Goal: Navigation & Orientation: Find specific page/section

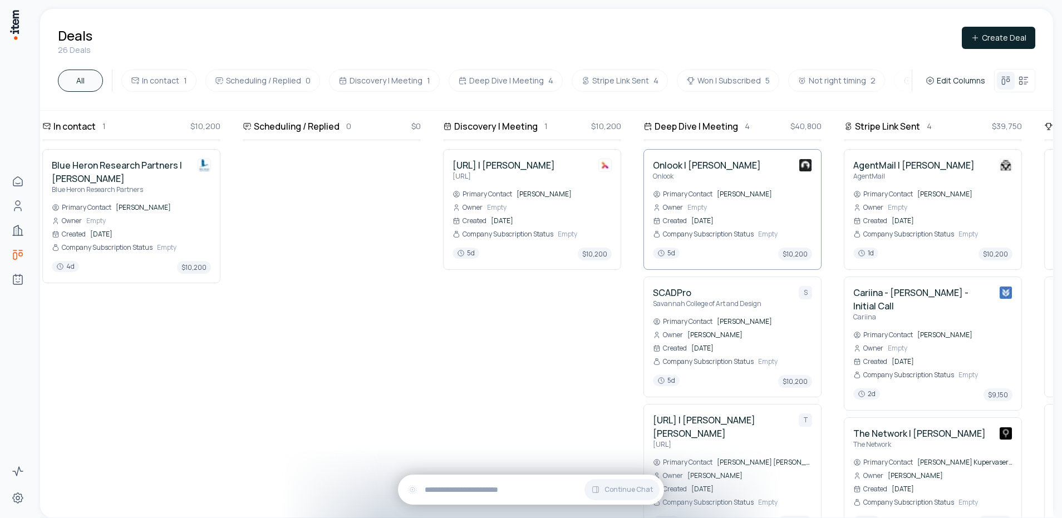
scroll to position [0, 180]
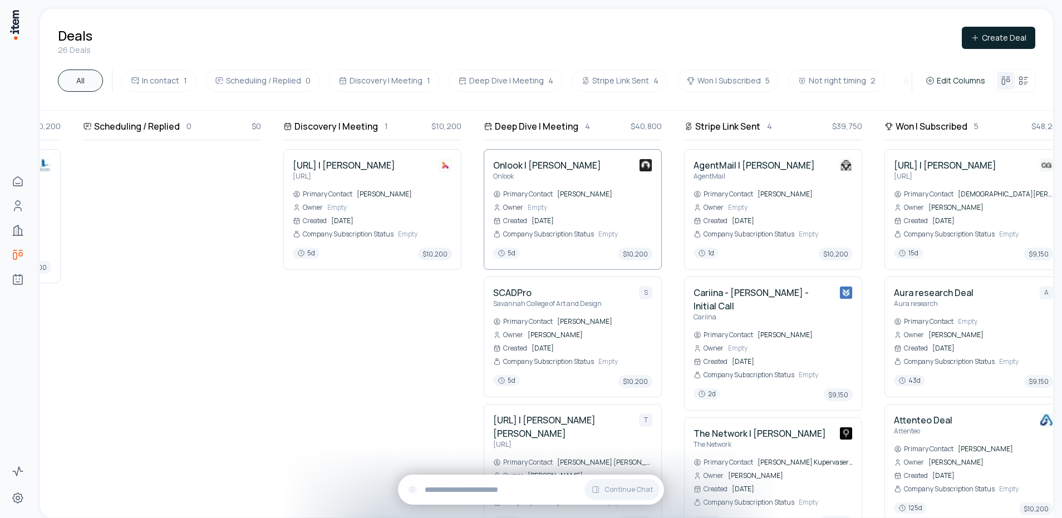
click at [561, 165] on h4 "Onlook | [PERSON_NAME]" at bounding box center [547, 165] width 108 height 13
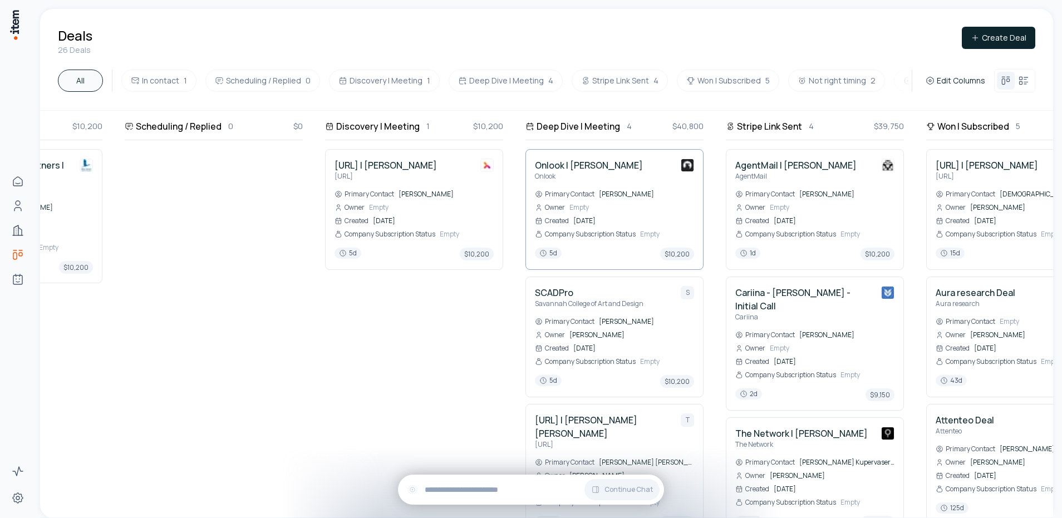
scroll to position [0, 358]
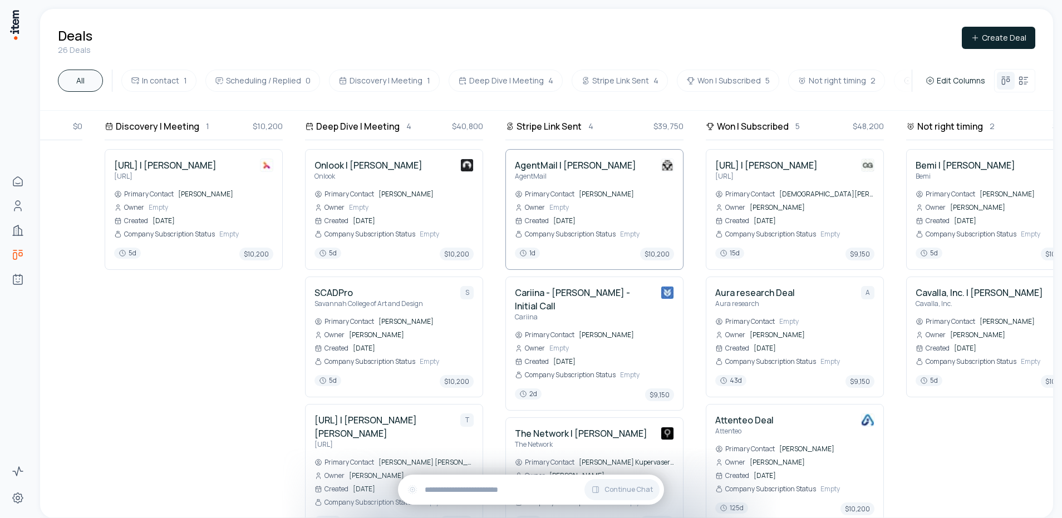
click at [576, 167] on h4 "AgentMail | [PERSON_NAME]" at bounding box center [575, 165] width 121 height 13
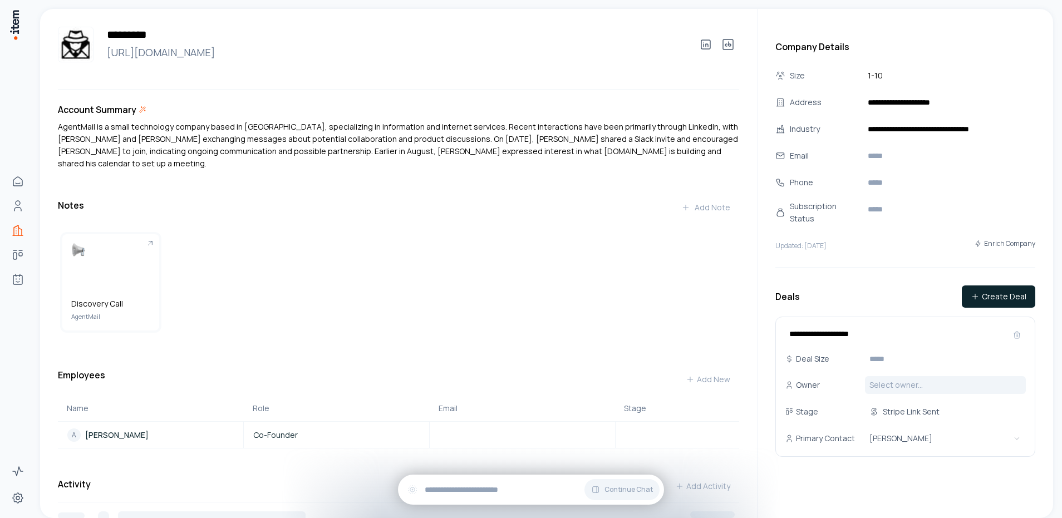
click at [908, 386] on html "Home People Companies Deals Agents Activity Settings ********* [URL][DOMAIN_NAM…" at bounding box center [531, 259] width 1062 height 518
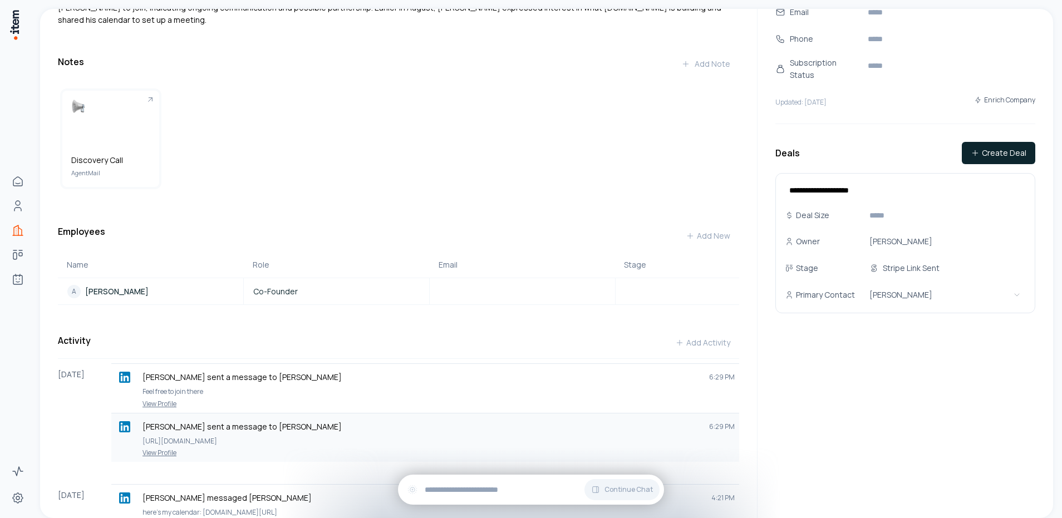
scroll to position [215, 0]
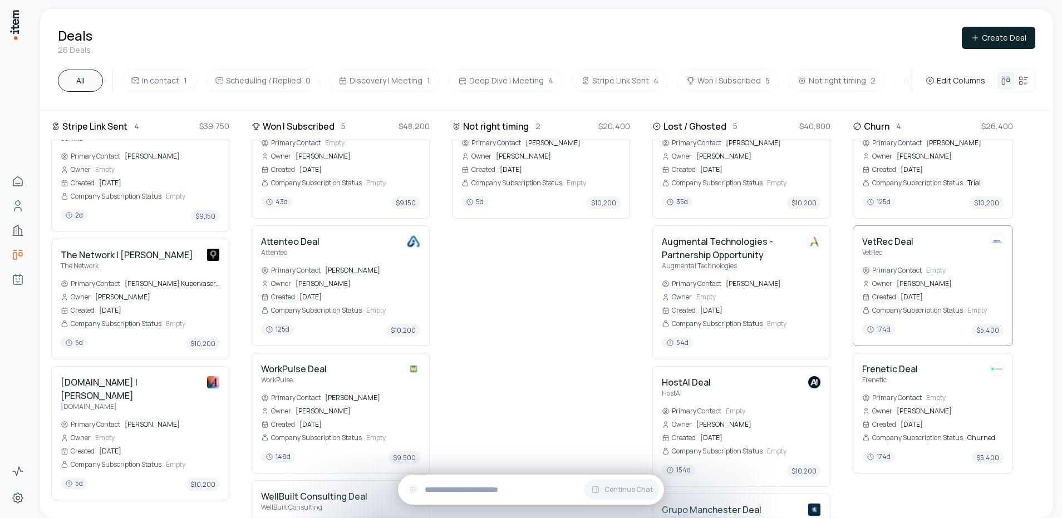
scroll to position [337, 821]
